Goal: Task Accomplishment & Management: Use online tool/utility

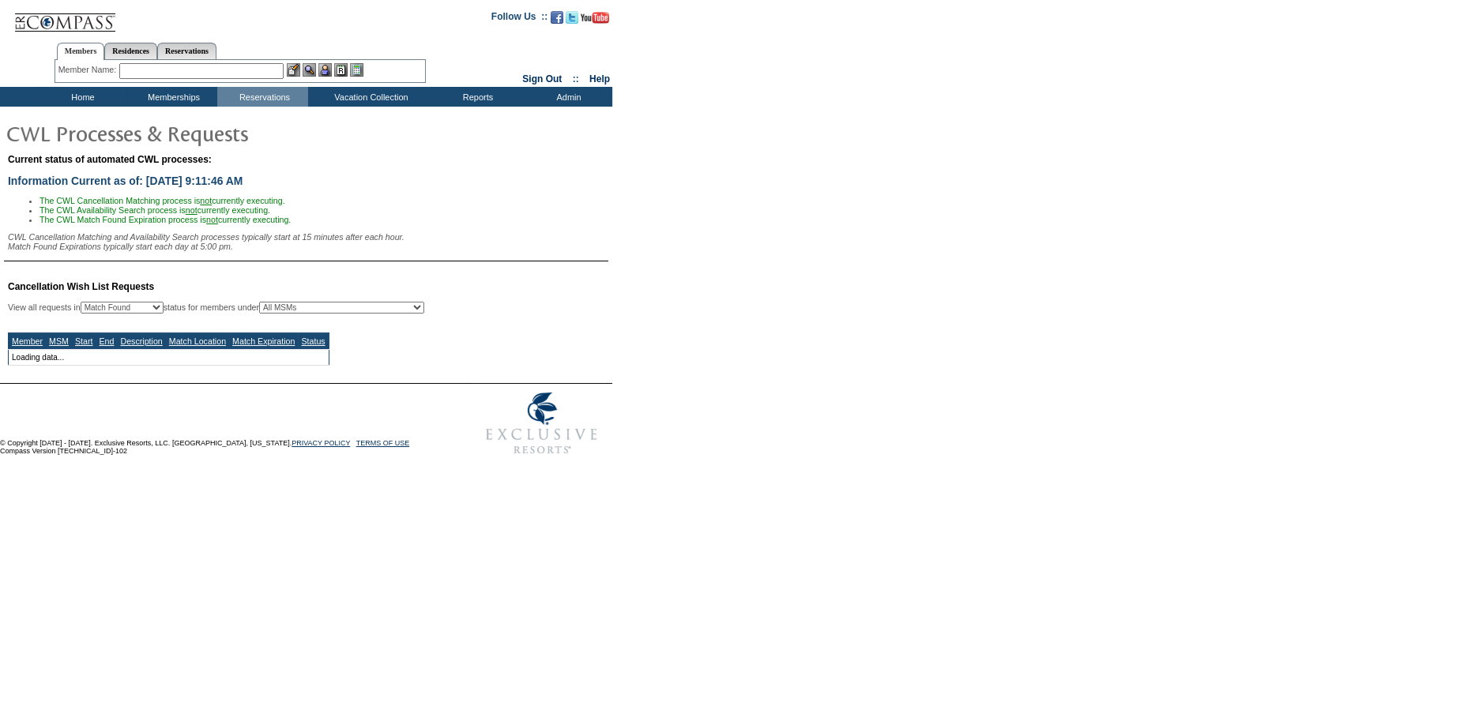
select select "50"
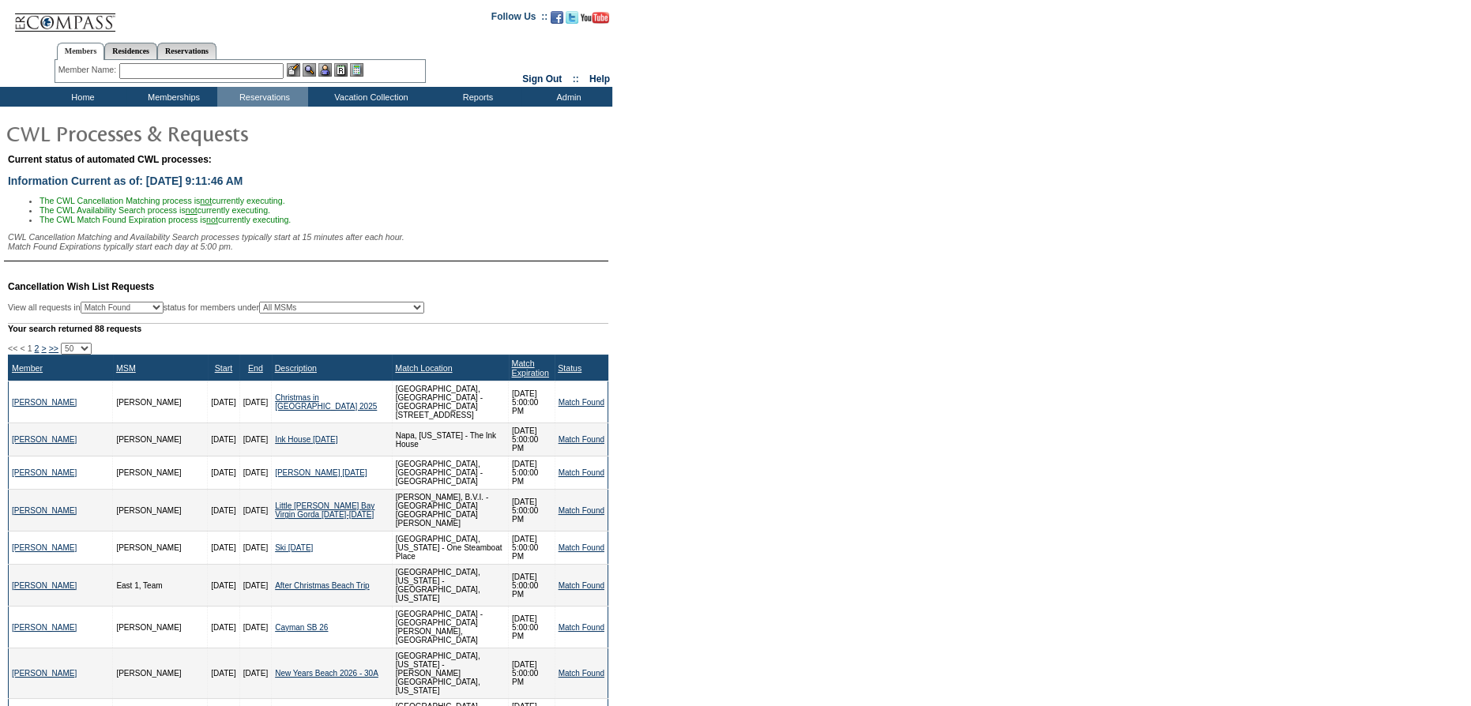
click at [412, 312] on select "All MSMs [PERSON_NAME] Accounting (MSM), Team Admin, IT Group Administrator, Me…" at bounding box center [341, 308] width 165 height 12
select select "26375"
click at [298, 308] on select "All MSMs [PERSON_NAME] Accounting (MSM), Team Admin, IT Group Administrator, Me…" at bounding box center [341, 308] width 165 height 12
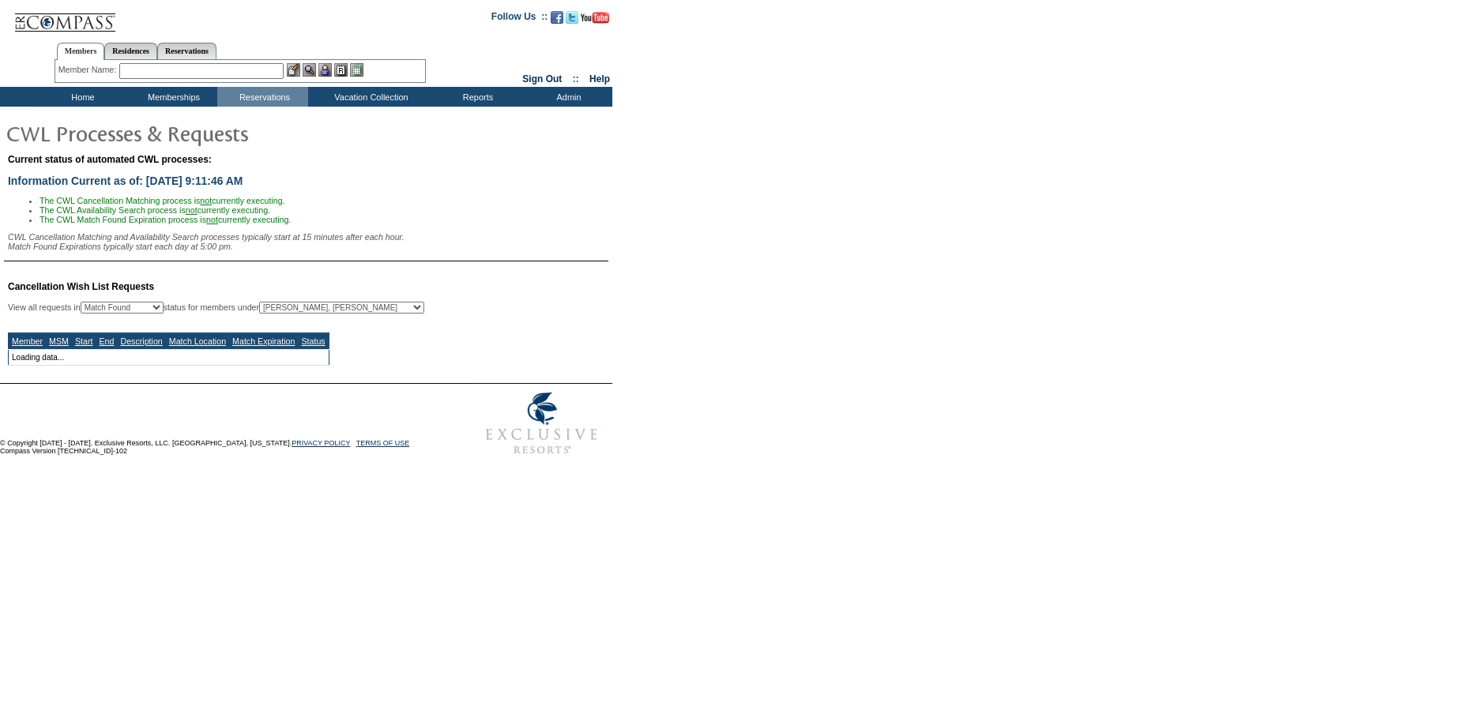
select select "50"
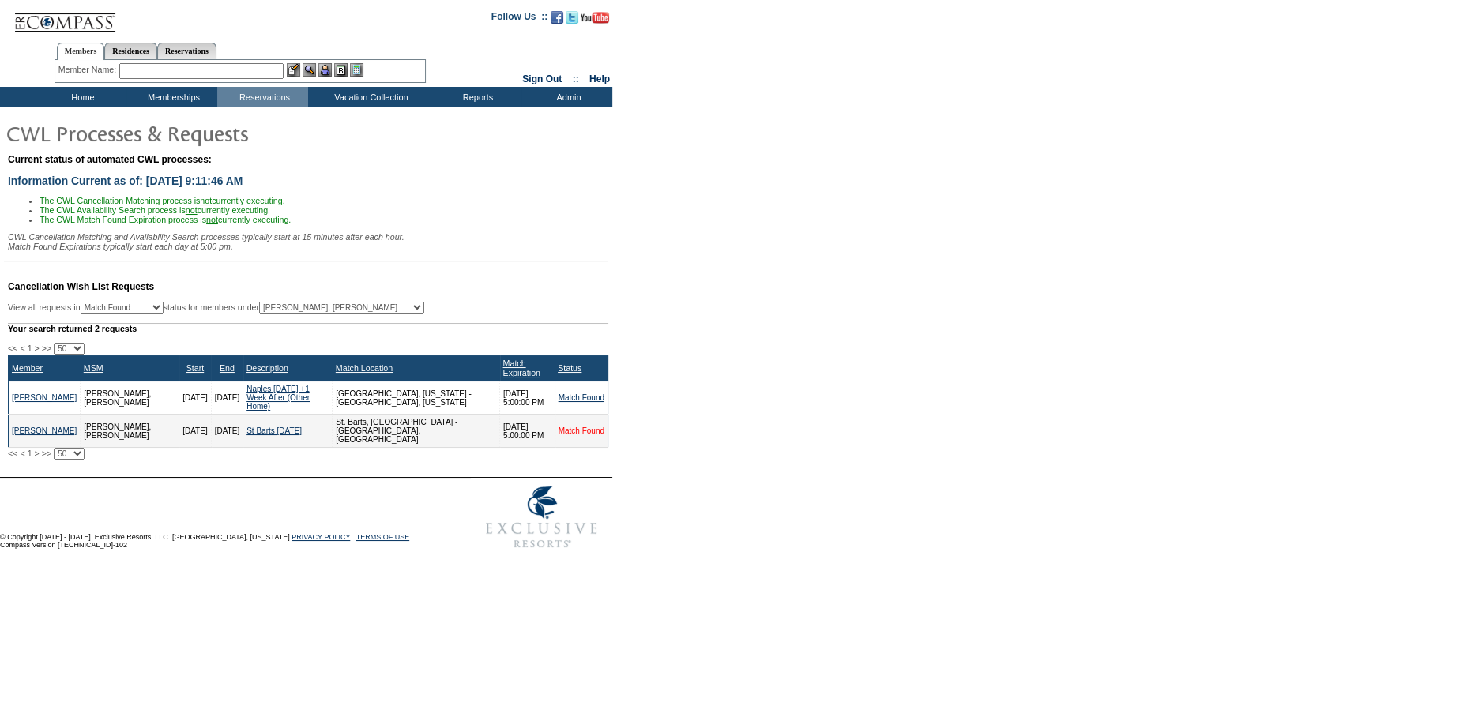
click at [585, 433] on link "Match Found" at bounding box center [582, 431] width 46 height 9
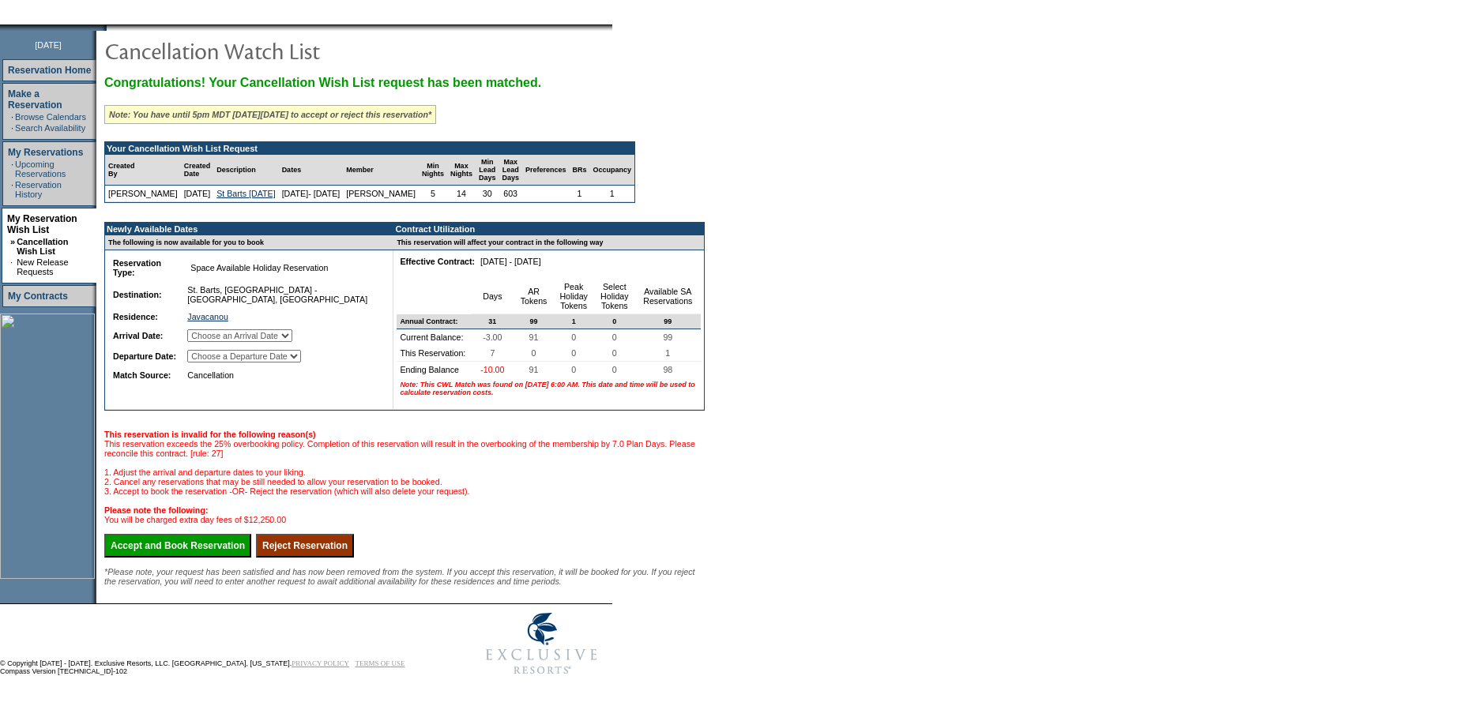
scroll to position [239, 0]
click at [337, 536] on input "Reject Reservation" at bounding box center [305, 546] width 98 height 24
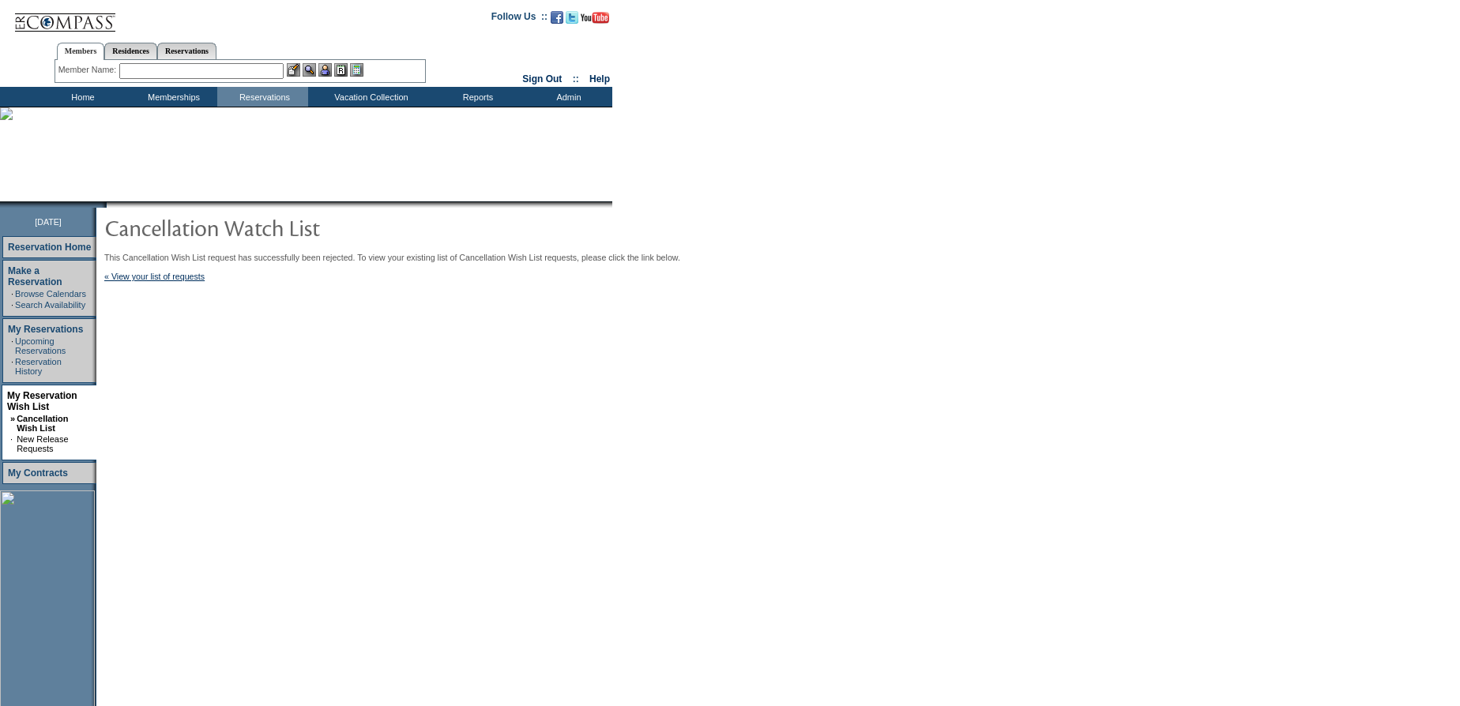
drag, startPoint x: 75, startPoint y: 94, endPoint x: 82, endPoint y: 88, distance: 9.5
click at [75, 94] on td "Home" at bounding box center [81, 97] width 91 height 20
